Goal: Task Accomplishment & Management: Manage account settings

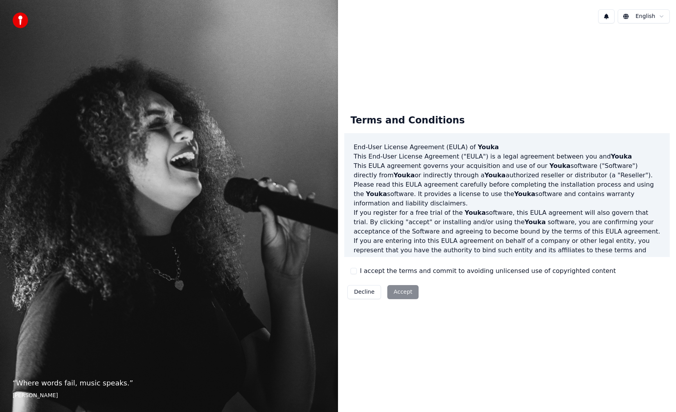
click at [363, 274] on label "I accept the terms and commit to avoiding unlicensed use of copyrighted content" at bounding box center [488, 271] width 256 height 9
click at [357, 274] on button "I accept the terms and commit to avoiding unlicensed use of copyrighted content" at bounding box center [353, 271] width 6 height 6
click at [404, 299] on div "Decline Accept" at bounding box center [382, 292] width 77 height 20
click at [403, 296] on button "Accept" at bounding box center [402, 292] width 31 height 14
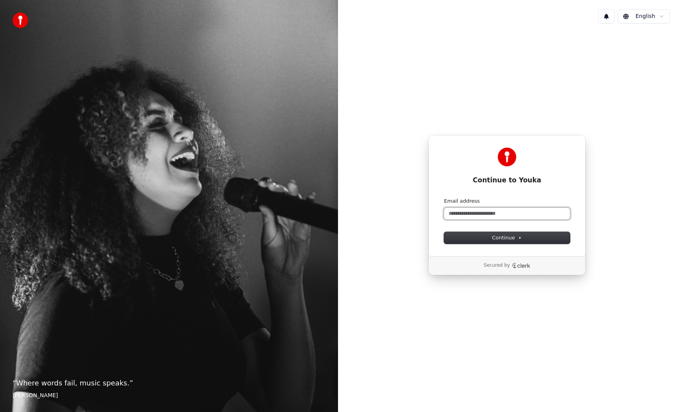
click at [474, 215] on input "Email address" at bounding box center [507, 214] width 126 height 12
type input "**********"
click at [444, 198] on button "submit" at bounding box center [444, 198] width 0 height 0
type input "**********"
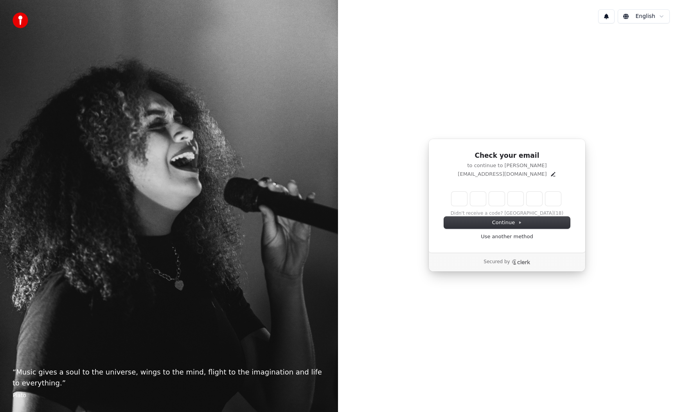
type input "******"
type input "*"
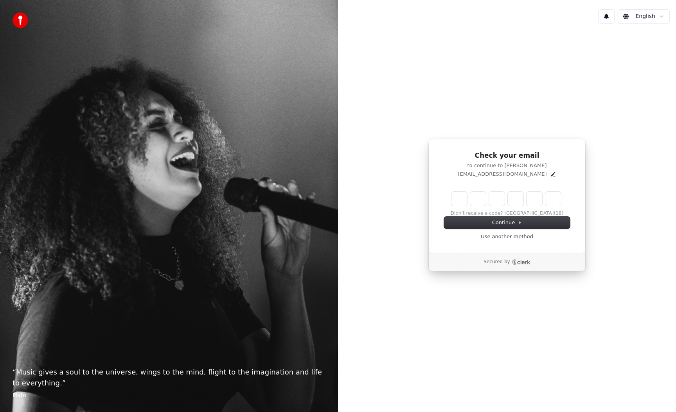
type input "*"
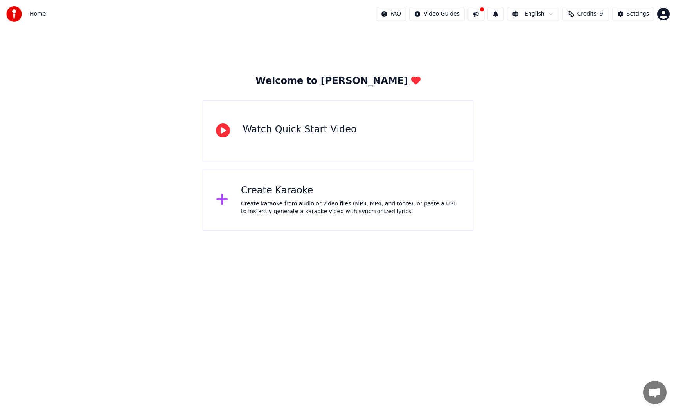
drag, startPoint x: 589, startPoint y: 10, endPoint x: 595, endPoint y: 72, distance: 61.7
click at [595, 73] on div "Home FAQ Video Guides English Credits 9 Settings Welcome to Youka Watch Quick S…" at bounding box center [338, 115] width 676 height 231
click at [480, 17] on button at bounding box center [476, 14] width 16 height 14
click at [586, 215] on div "Welcome to Youka Watch Quick Start Video Create Karaoke Create karaoke from aud…" at bounding box center [338, 129] width 676 height 203
click at [584, 18] on span "Credits" at bounding box center [586, 14] width 19 height 8
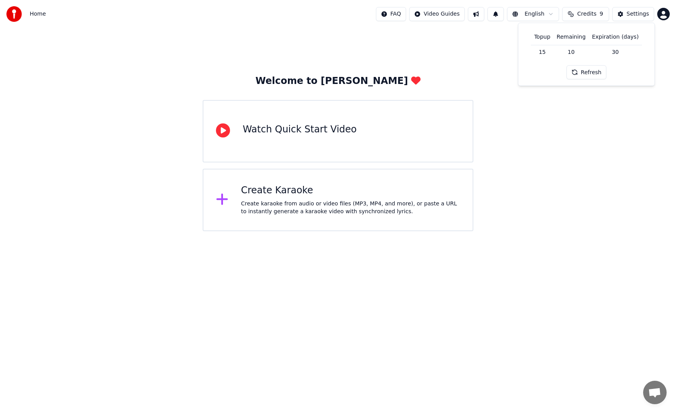
click at [627, 231] on html "Home FAQ Video Guides English Credits 9 Settings Welcome to Youka Watch Quick S…" at bounding box center [338, 115] width 676 height 231
click at [629, 14] on div "Settings" at bounding box center [637, 14] width 22 height 8
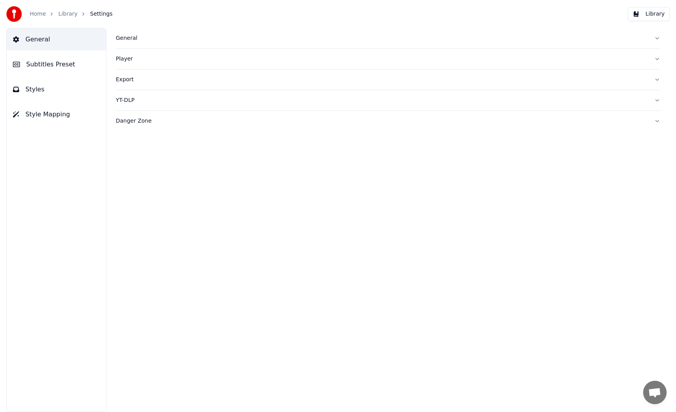
click at [250, 44] on button "General" at bounding box center [388, 38] width 544 height 20
click at [250, 42] on button "General" at bounding box center [388, 38] width 544 height 20
click at [79, 64] on button "Subtitles Preset" at bounding box center [56, 65] width 99 height 22
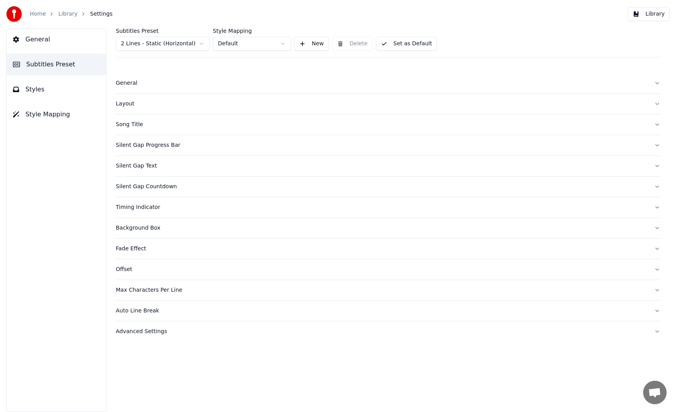
click at [161, 81] on div "General" at bounding box center [382, 83] width 532 height 8
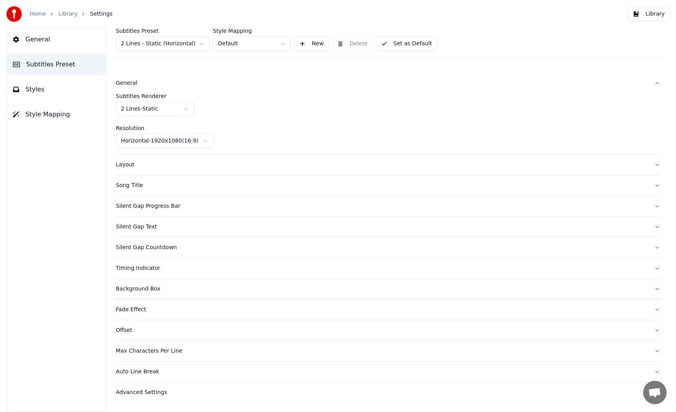
click at [161, 81] on div "General" at bounding box center [382, 83] width 532 height 8
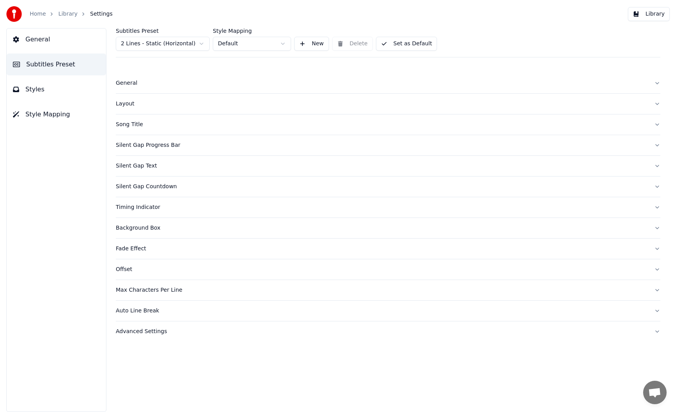
click at [155, 124] on div "Song Title" at bounding box center [382, 125] width 532 height 8
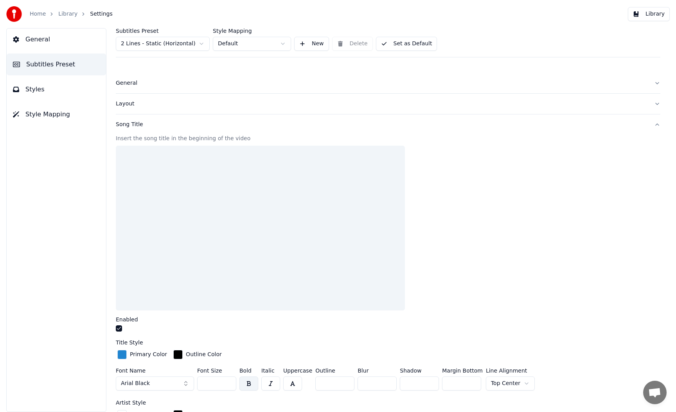
click at [155, 124] on div "Song Title" at bounding box center [382, 125] width 532 height 8
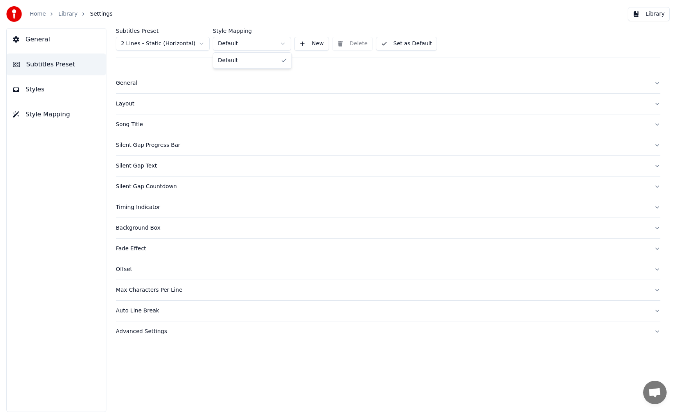
click at [220, 43] on html "Home Library Settings Library General Subtitles Preset Styles Style Mapping Sub…" at bounding box center [338, 206] width 676 height 412
click at [179, 47] on html "Home Library Settings Library General Subtitles Preset Styles Style Mapping Sub…" at bounding box center [338, 206] width 676 height 412
click at [170, 43] on html "Home Library Settings Library General Subtitles Preset Styles Style Mapping Sub…" at bounding box center [338, 206] width 676 height 412
click at [272, 77] on html "Home Library Settings Library General Subtitles Preset Styles Style Mapping Sub…" at bounding box center [338, 206] width 676 height 412
click at [71, 89] on button "Styles" at bounding box center [56, 90] width 99 height 22
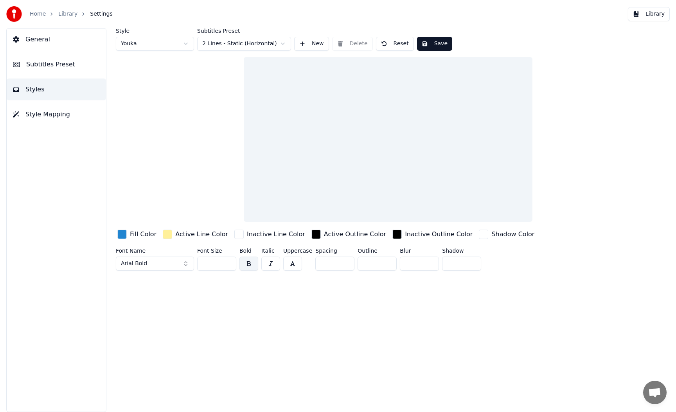
click at [151, 263] on button "Arial Bold" at bounding box center [155, 264] width 78 height 14
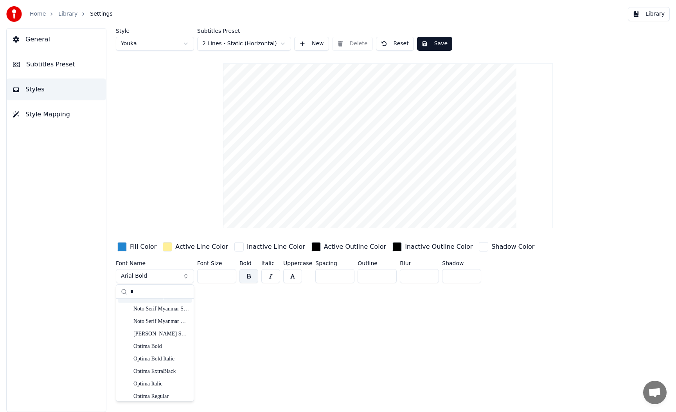
scroll to position [5036, 0]
type input "*"
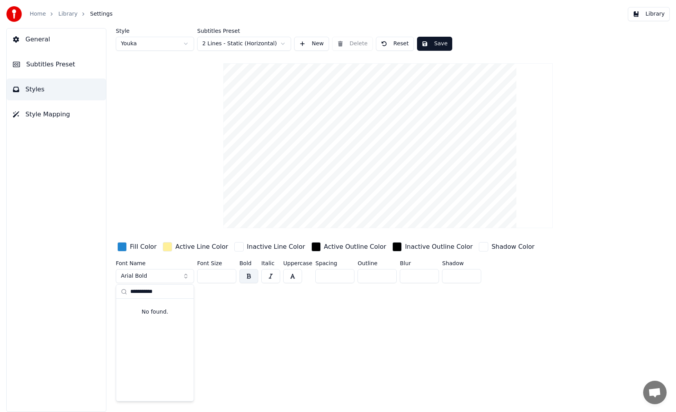
type input "*********"
